Goal: Task Accomplishment & Management: Complete application form

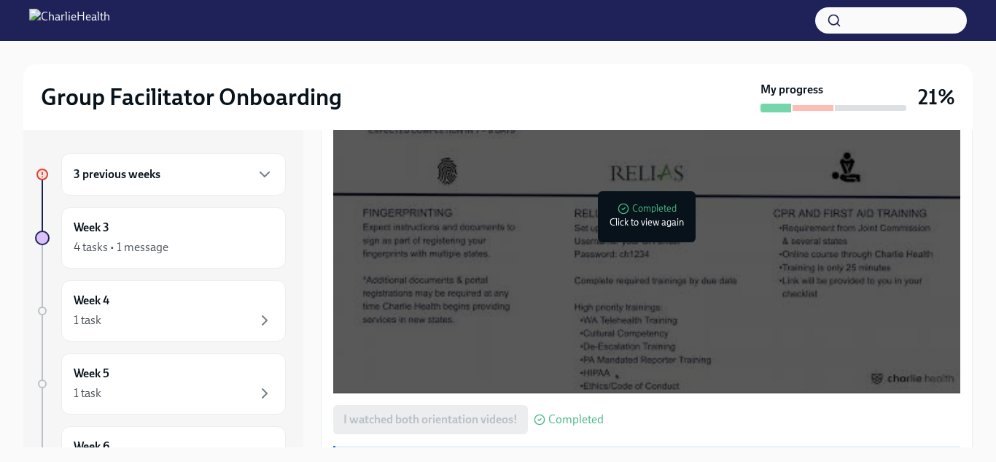
scroll to position [1235, 0]
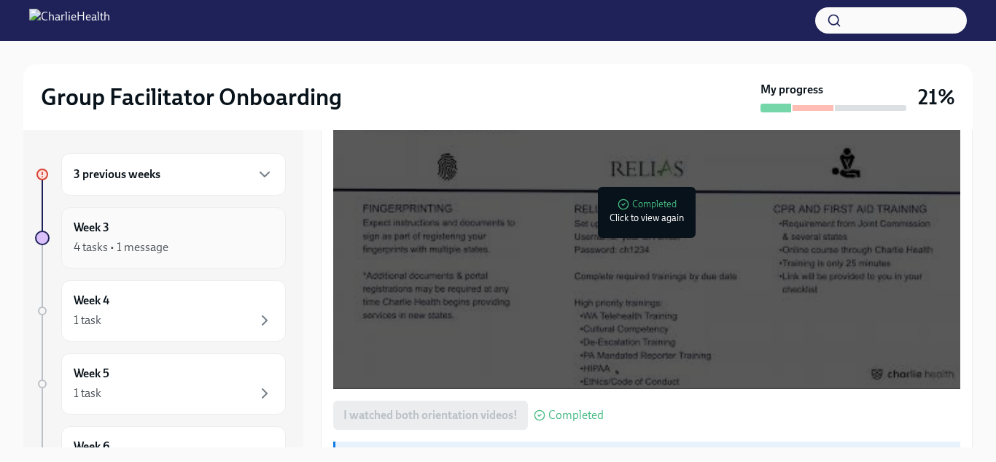
click at [131, 230] on div "Week 3 4 tasks • 1 message" at bounding box center [174, 238] width 200 height 36
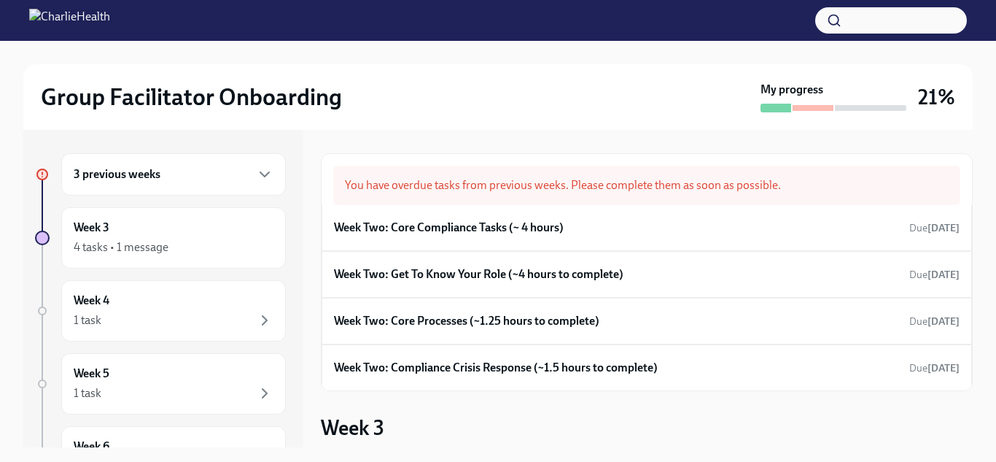
click at [179, 175] on div "3 previous weeks" at bounding box center [174, 175] width 200 height 18
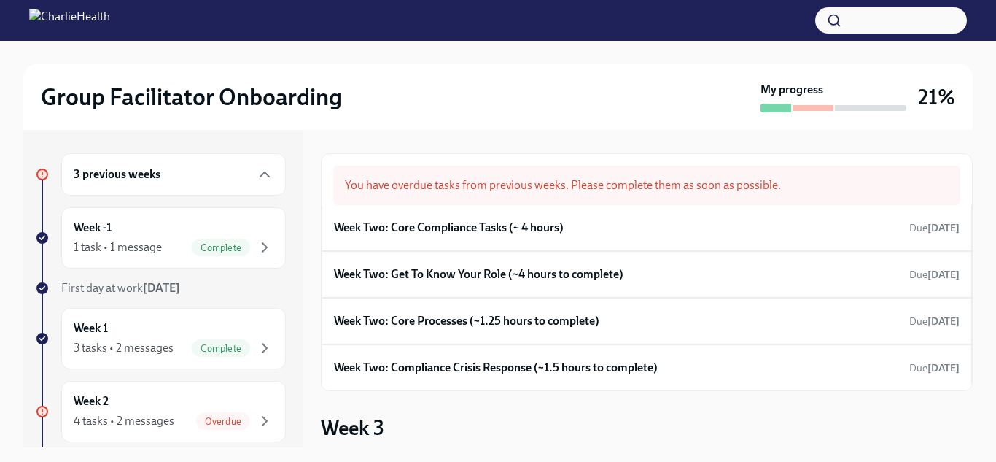
scroll to position [116, 0]
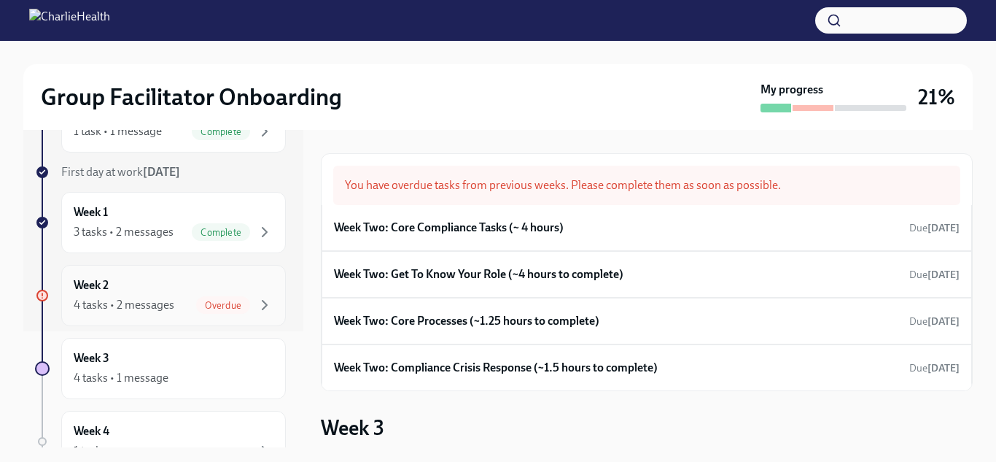
click at [247, 292] on div "Week 2 4 tasks • 2 messages Overdue" at bounding box center [174, 295] width 200 height 36
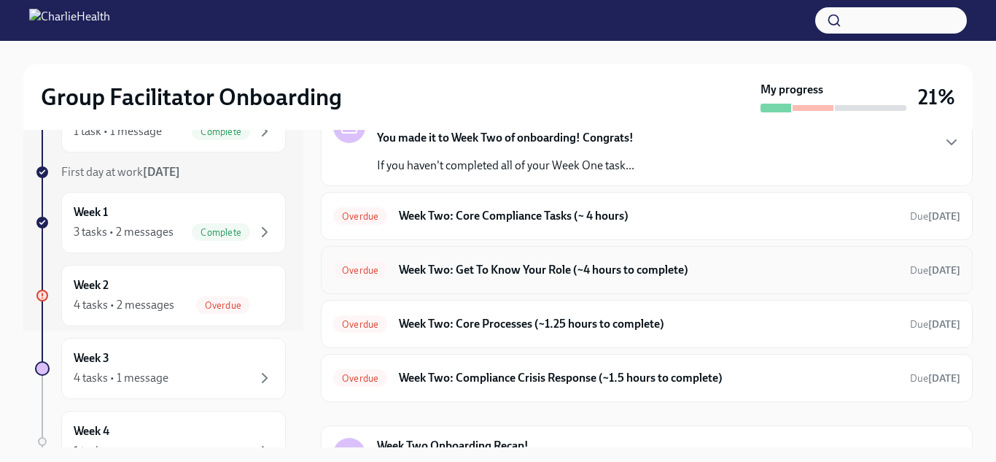
scroll to position [83, 0]
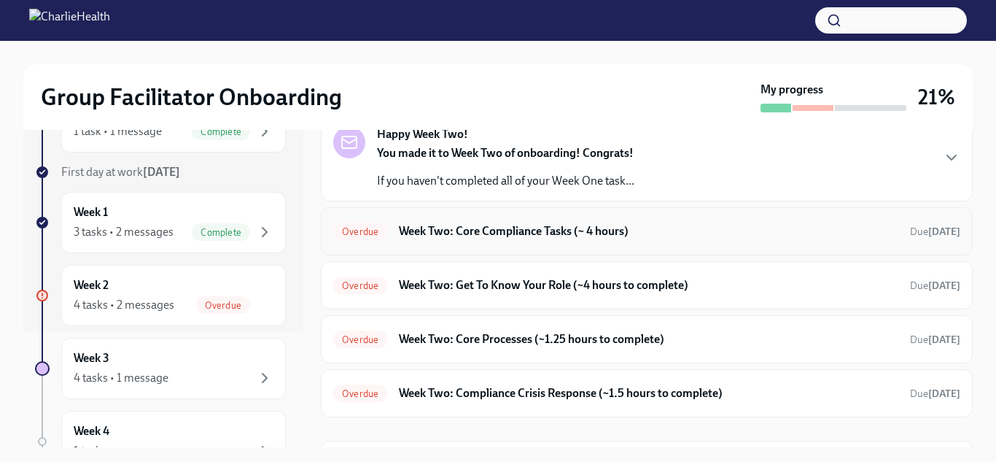
click at [677, 209] on div "Overdue Week Two: Core Compliance Tasks (~ 4 hours) Due [DATE]" at bounding box center [647, 231] width 652 height 48
click at [674, 223] on h6 "Week Two: Core Compliance Tasks (~ 4 hours)" at bounding box center [649, 231] width 500 height 16
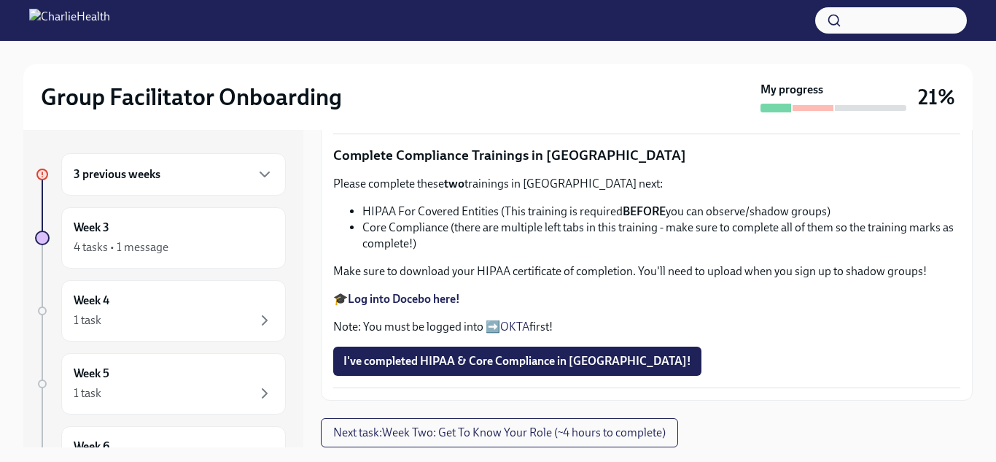
scroll to position [1055, 0]
click at [526, 368] on span "I've completed HIPAA & Core Compliance in [GEOGRAPHIC_DATA]!" at bounding box center [518, 361] width 348 height 15
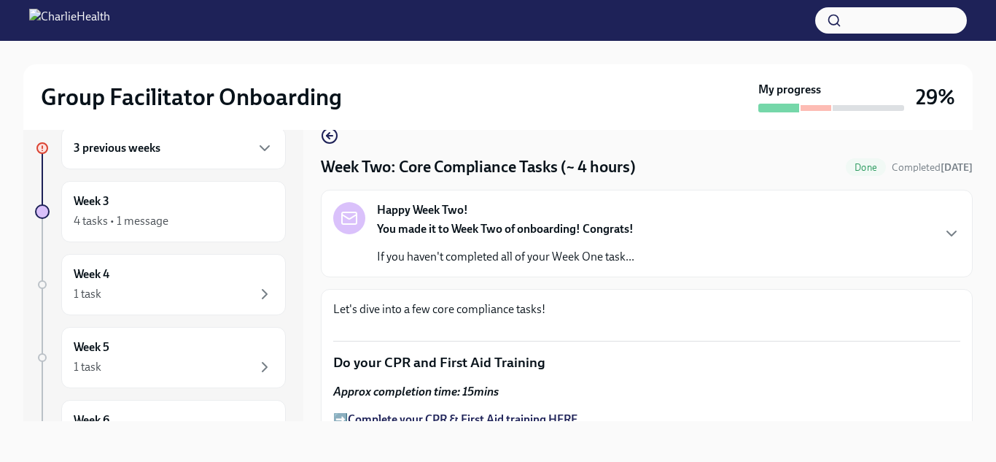
scroll to position [1, 0]
click at [667, 256] on div "Happy Week Two! You made it to Week Two of onboarding! Congrats! If you haven't…" at bounding box center [646, 232] width 627 height 63
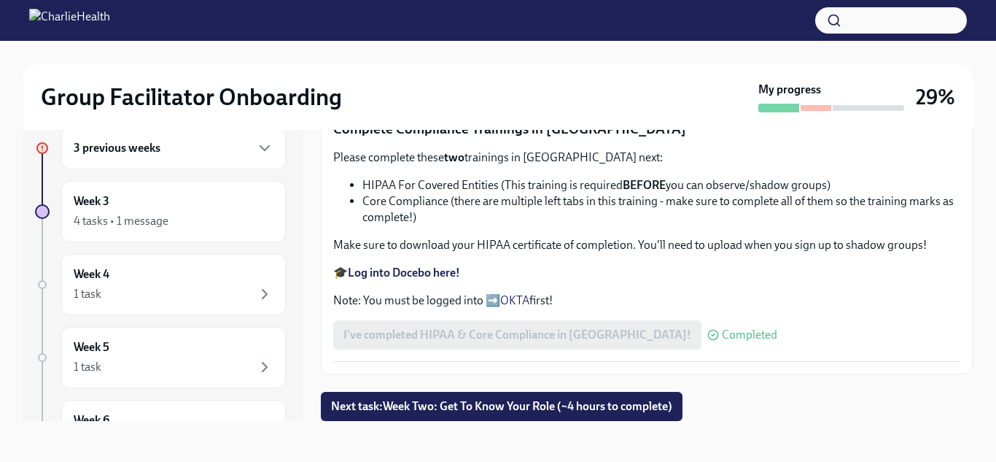
scroll to position [1556, 0]
click at [594, 349] on div "I've completed HIPAA & Core Compliance in [GEOGRAPHIC_DATA]! Completed" at bounding box center [555, 334] width 444 height 29
click at [635, 399] on span "Next task : Week Two: Get To Know Your Role (~4 hours to complete)" at bounding box center [501, 406] width 341 height 15
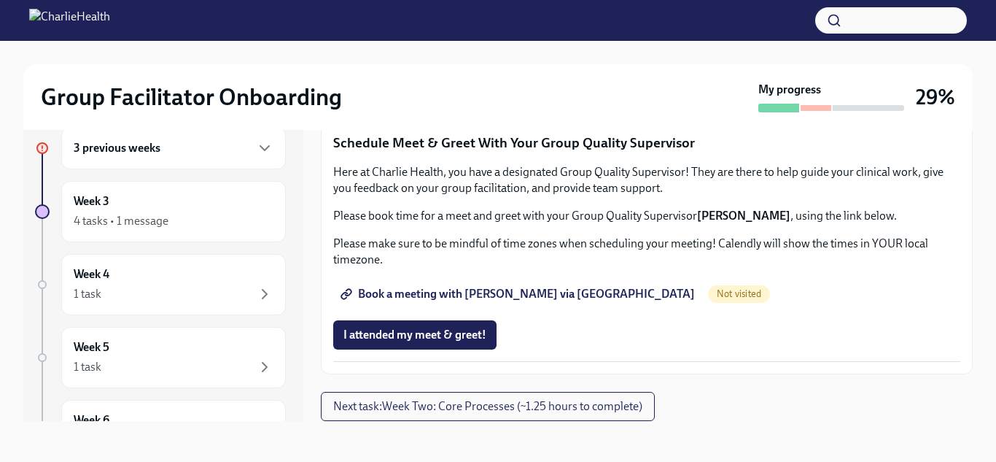
scroll to position [1348, 0]
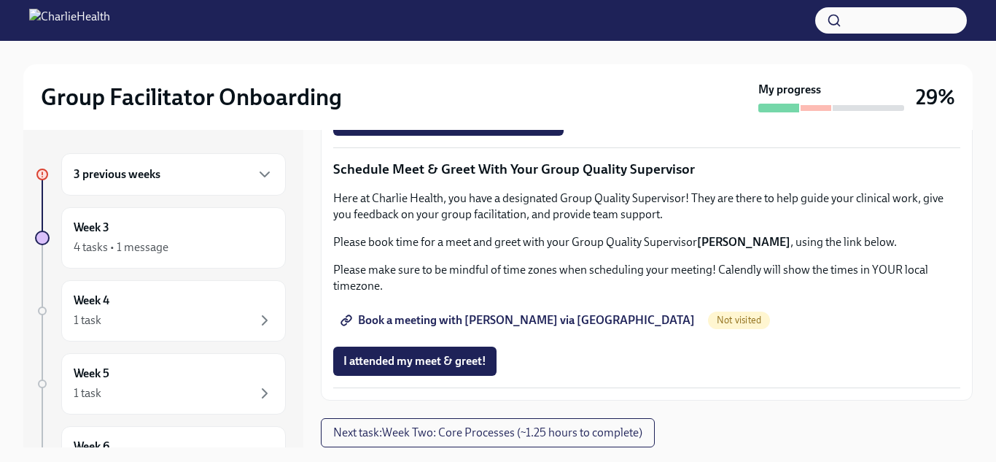
scroll to position [1267, 0]
click at [392, 47] on span "Group Observation Instructions" at bounding box center [431, 39] width 175 height 15
